Goal: Task Accomplishment & Management: Manage account settings

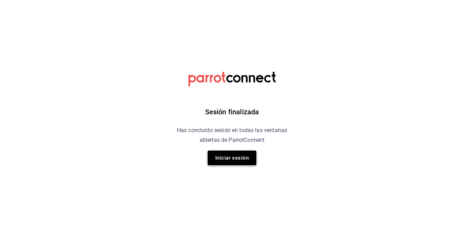
click at [221, 162] on button "Iniciar sesión" at bounding box center [232, 158] width 49 height 15
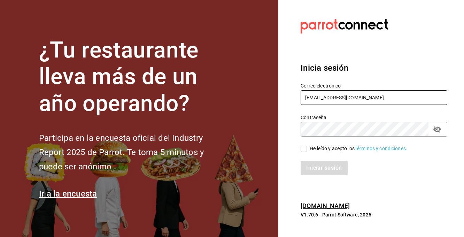
type input "[EMAIL_ADDRESS][DOMAIN_NAME]"
click at [304, 151] on input "He leído y acepto los Términos y condiciones." at bounding box center [304, 149] width 6 height 6
checkbox input "true"
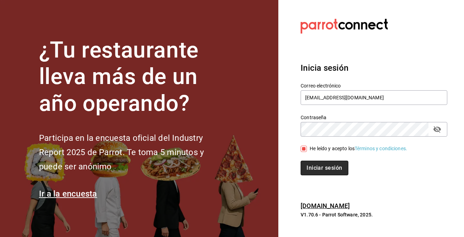
click at [316, 169] on button "Iniciar sesión" at bounding box center [324, 168] width 47 height 15
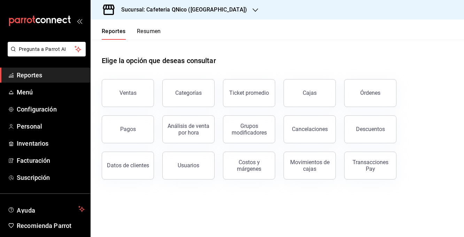
click at [166, 11] on h3 "Sucursal: Cafeteria QNico (Puebla)" at bounding box center [181, 10] width 131 height 8
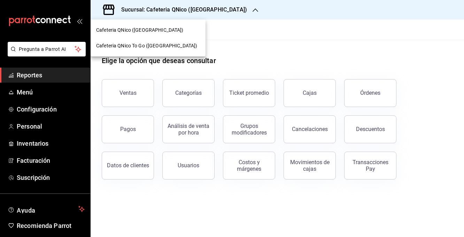
click at [122, 48] on span "Cafeteria QNico To Go (Puebla)" at bounding box center [146, 45] width 101 height 7
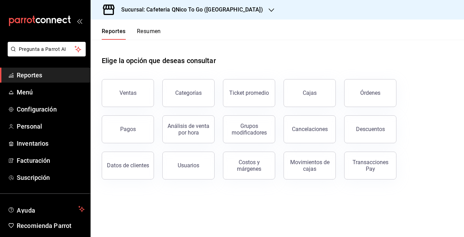
click at [153, 32] on button "Resumen" at bounding box center [149, 34] width 24 height 12
